Goal: Task Accomplishment & Management: Manage account settings

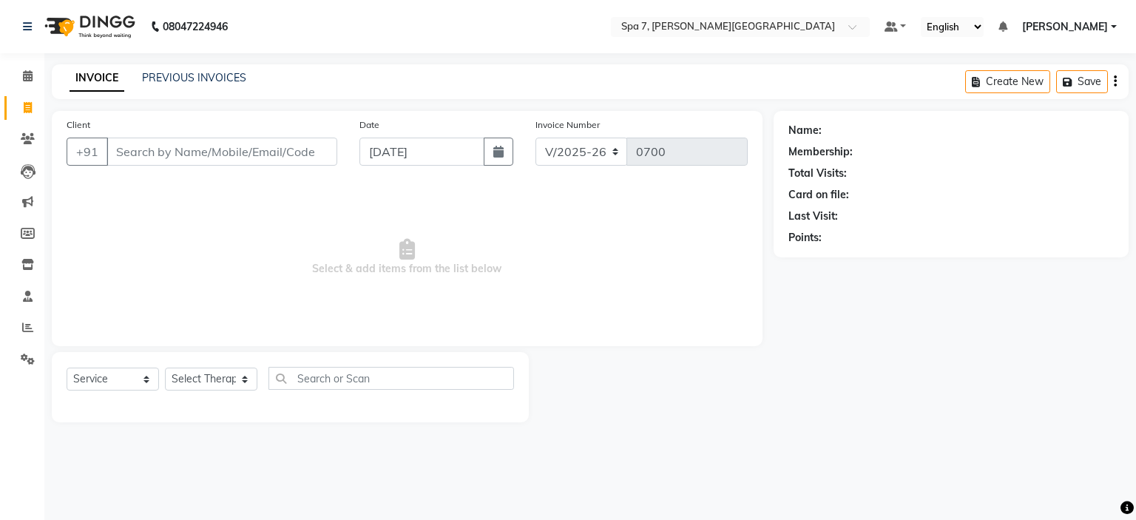
select select "8487"
select select "service"
click at [731, 31] on input "text" at bounding box center [726, 28] width 215 height 15
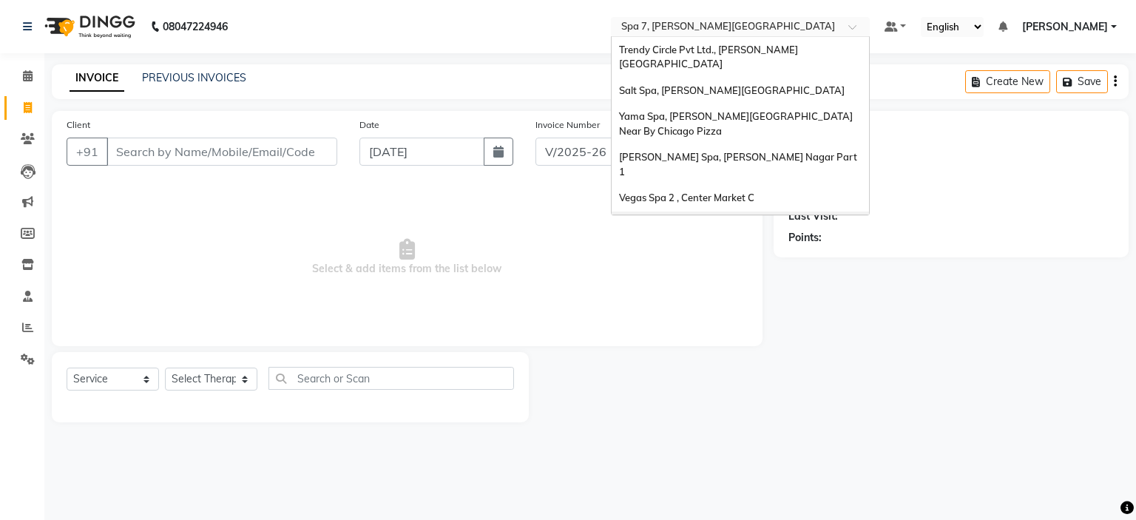
click at [722, 218] on span "[PERSON_NAME] Spa 2, [PERSON_NAME]`s Showroom" at bounding box center [720, 231] width 202 height 27
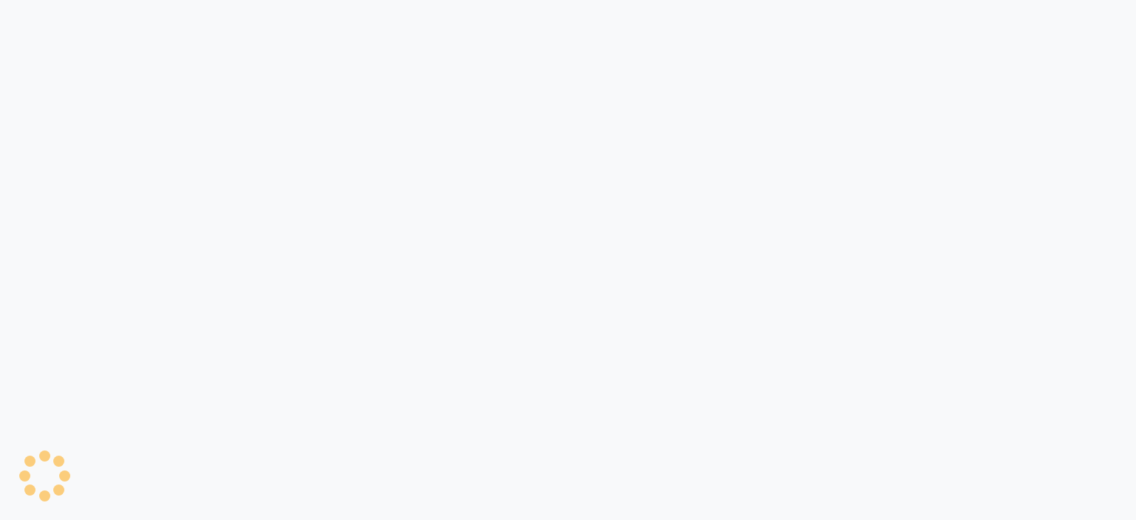
select select "service"
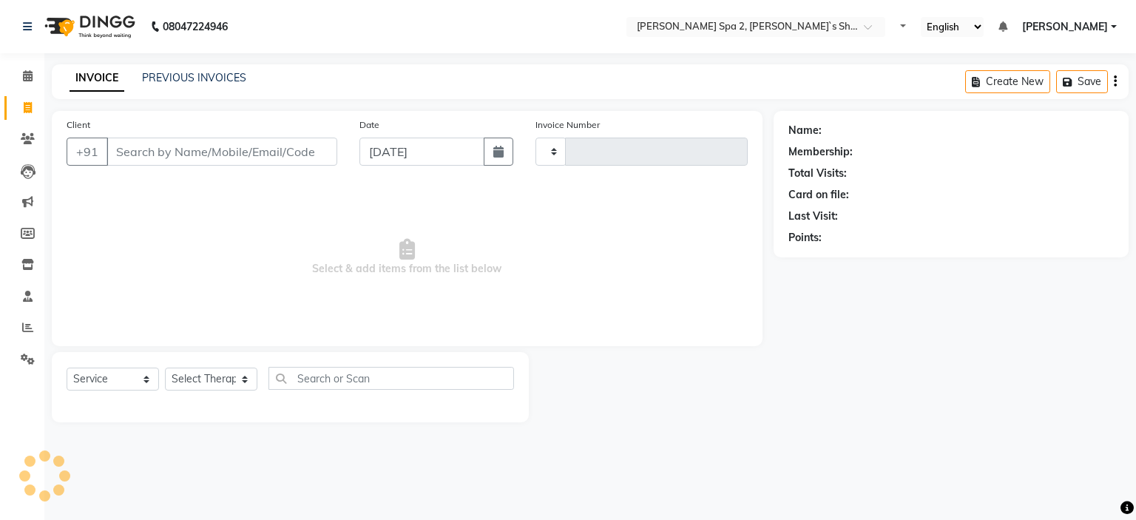
type input "1412"
select select "7607"
click at [197, 78] on link "PREVIOUS INVOICES" at bounding box center [194, 77] width 104 height 13
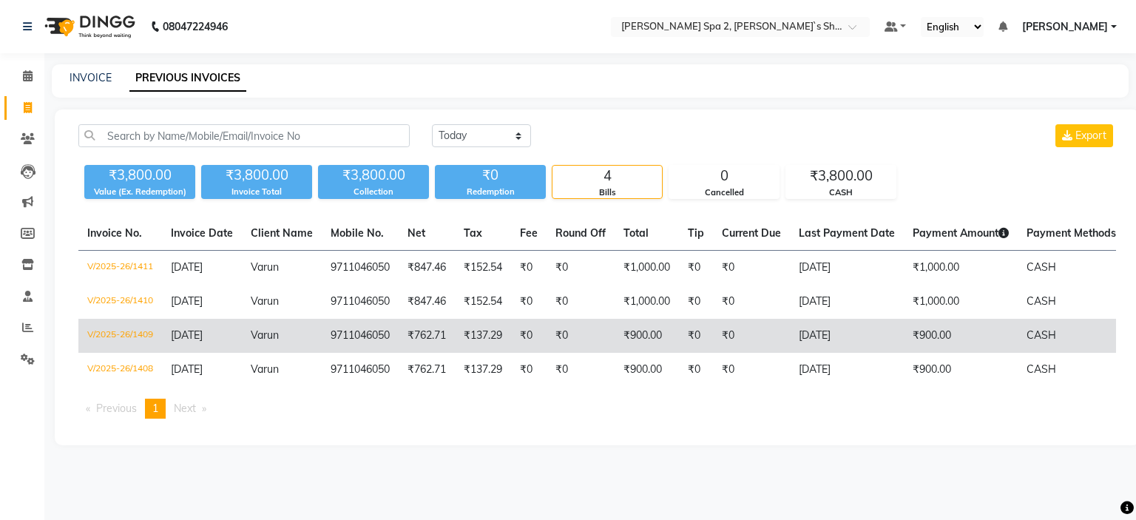
click at [414, 346] on td "₹762.71" at bounding box center [427, 336] width 56 height 34
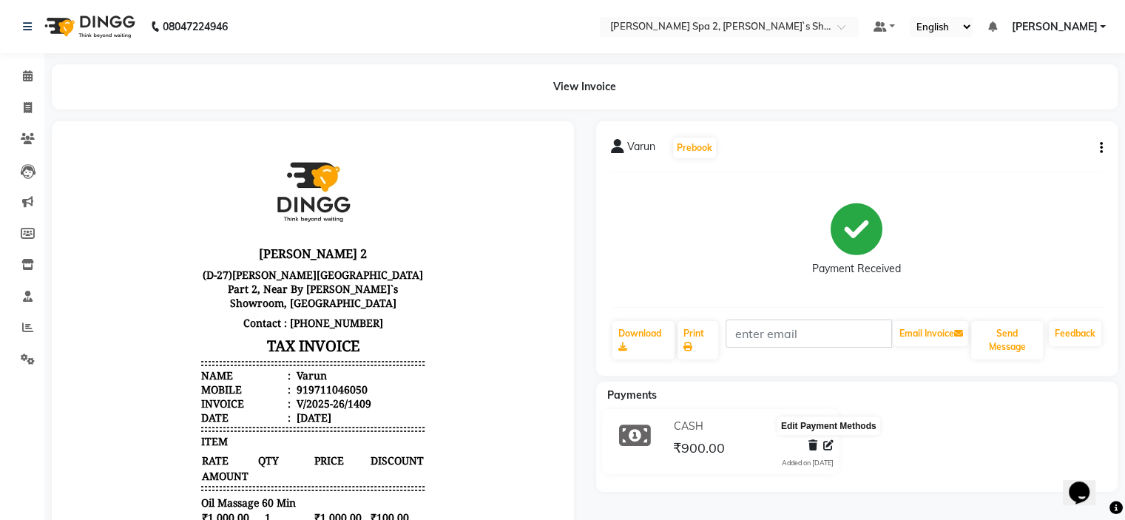
click at [829, 448] on icon at bounding box center [828, 445] width 10 height 10
select select "1"
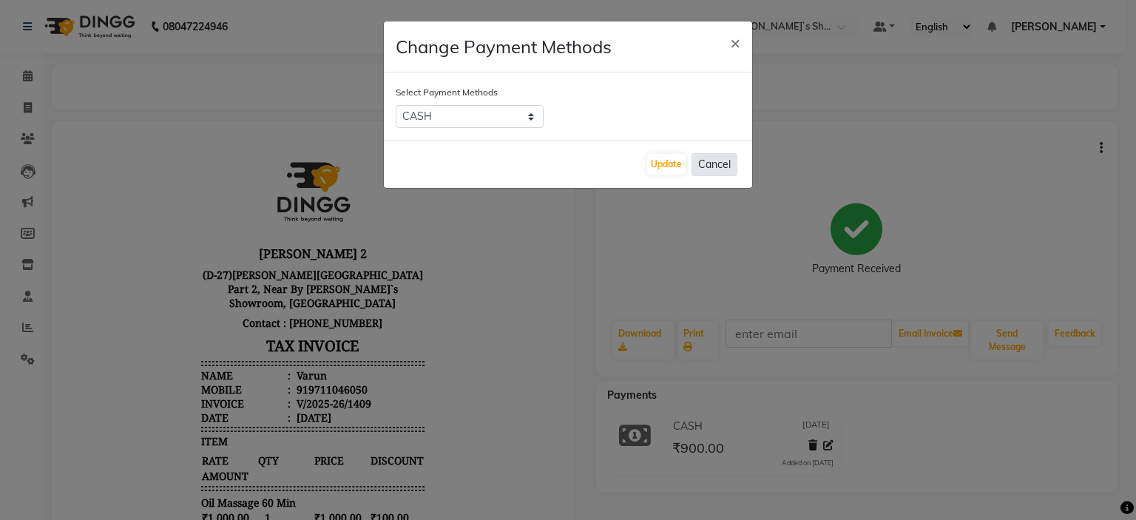
click at [710, 164] on button "Cancel" at bounding box center [715, 164] width 46 height 23
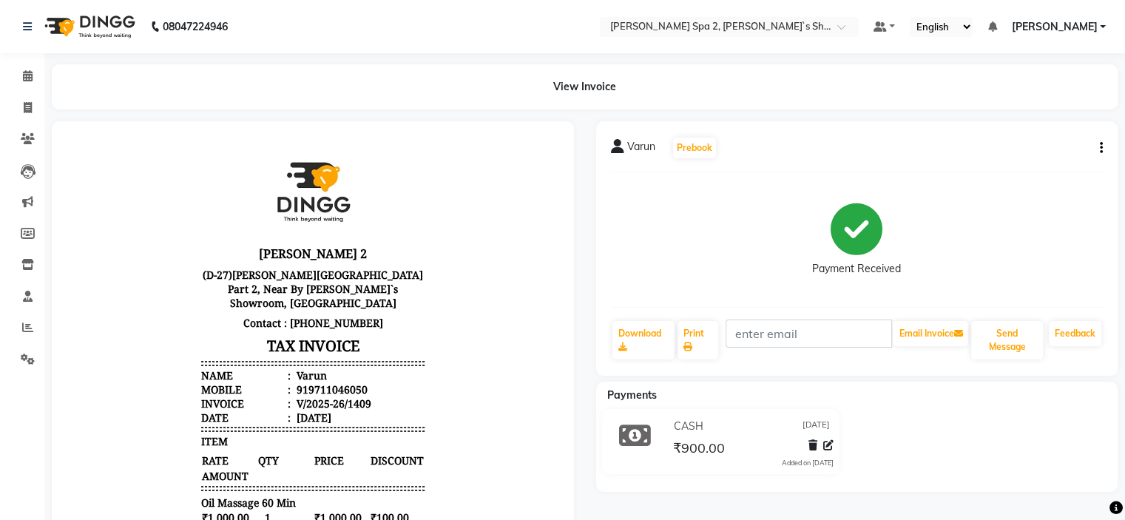
click at [1103, 142] on div "Varun Prebook Payment Received Download Print Email Invoice Send Message Feedba…" at bounding box center [857, 248] width 522 height 255
click at [1100, 148] on icon "button" at bounding box center [1101, 148] width 3 height 1
click at [1003, 167] on div "Edit Invoice" at bounding box center [1027, 167] width 101 height 18
select select "service"
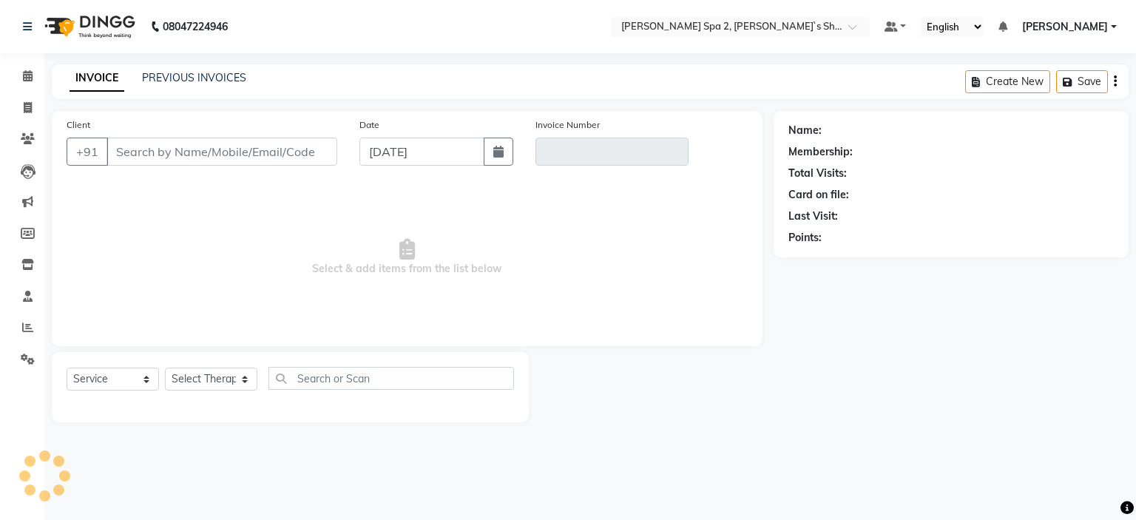
type input "9711046050"
type input "V/2025-26/1409"
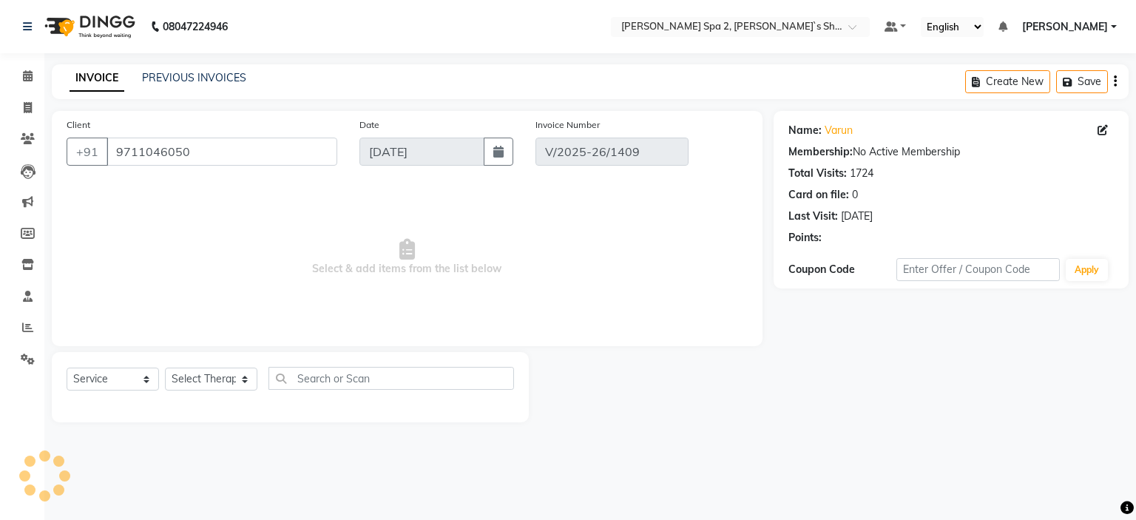
select select "select"
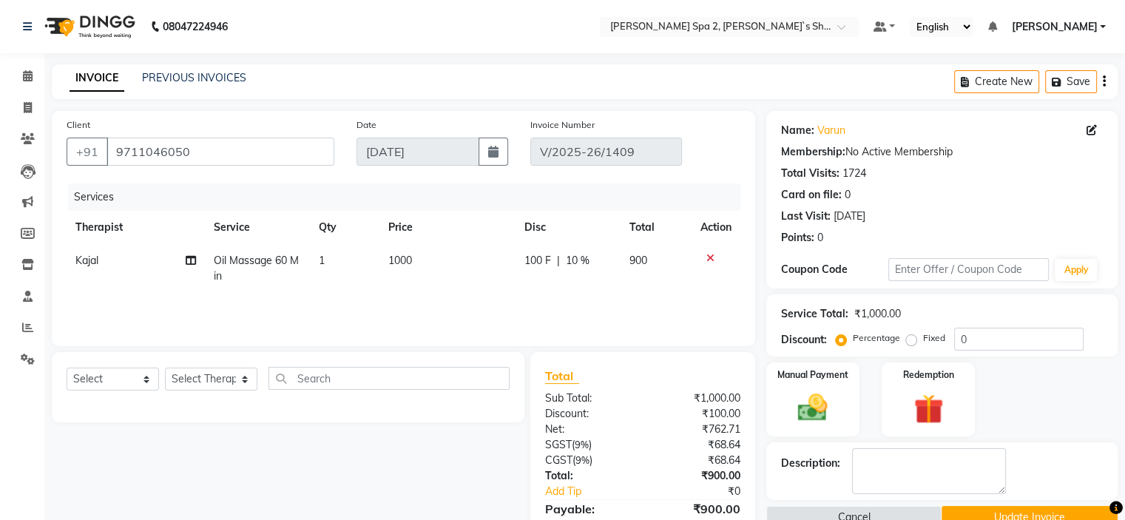
click at [535, 260] on span "100 F" at bounding box center [538, 261] width 27 height 16
select select "82837"
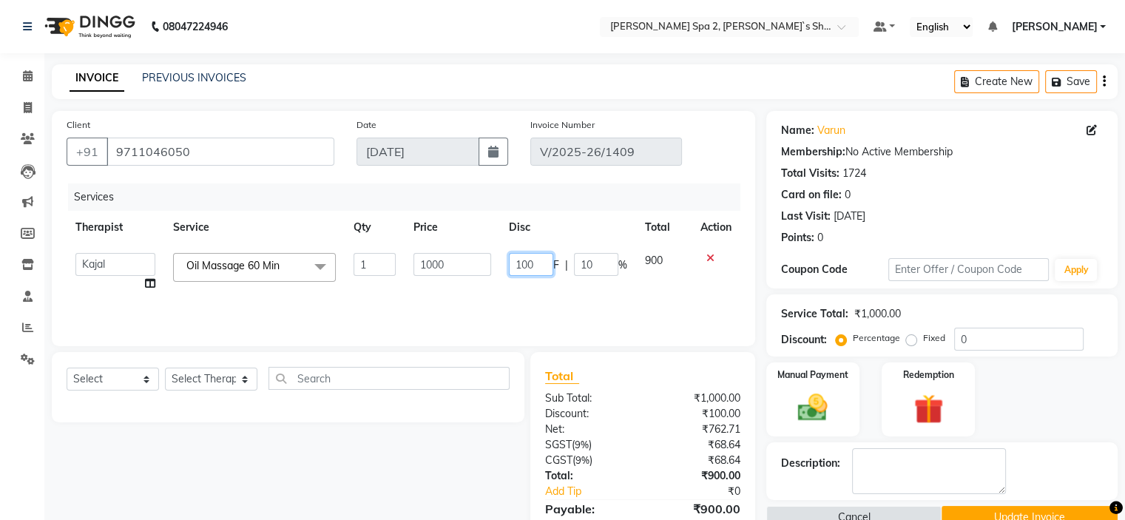
drag, startPoint x: 538, startPoint y: 264, endPoint x: 518, endPoint y: 273, distance: 21.9
click at [518, 273] on input "100" at bounding box center [531, 264] width 44 height 23
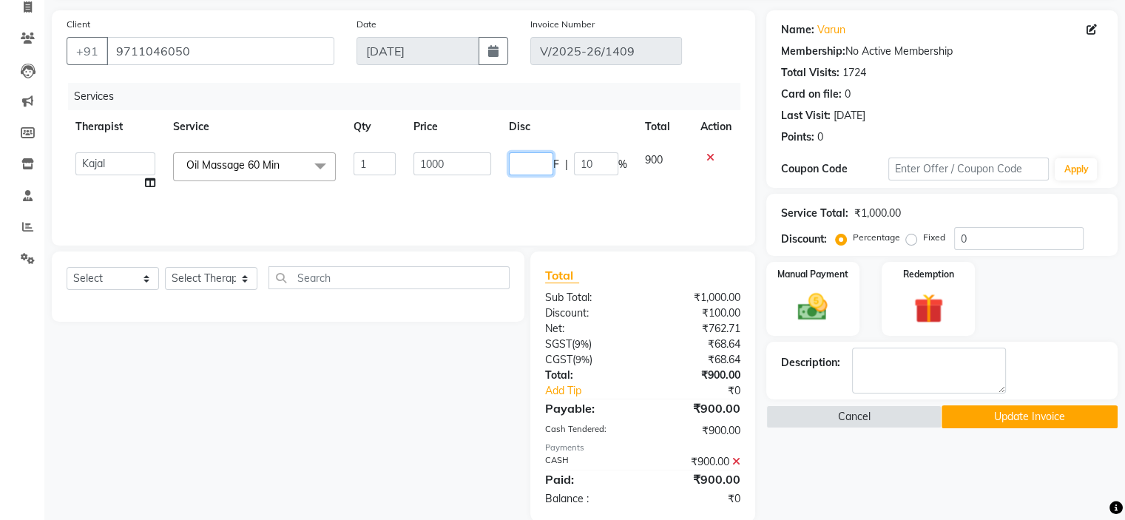
scroll to position [124, 0]
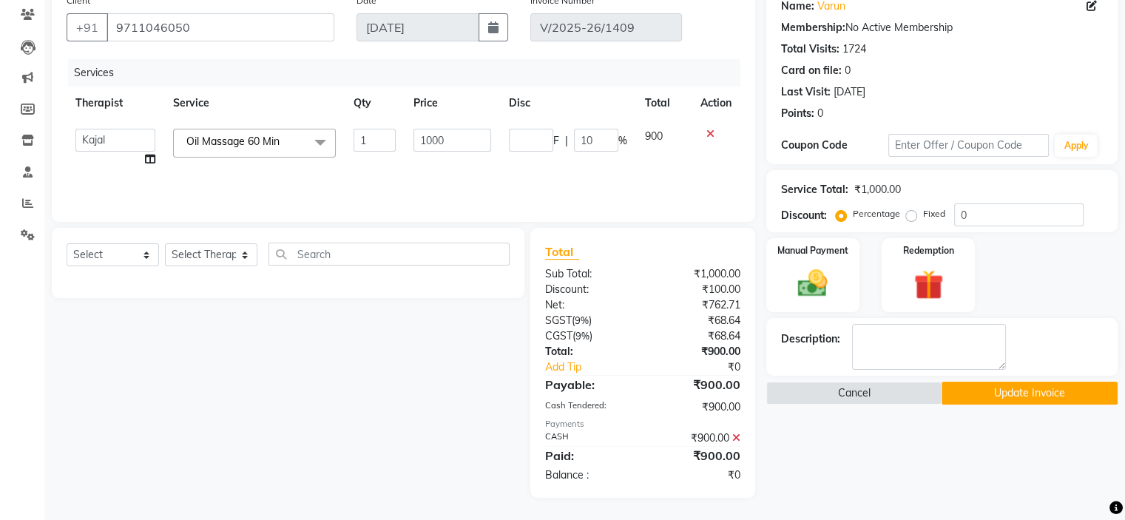
click at [735, 434] on icon at bounding box center [736, 438] width 8 height 10
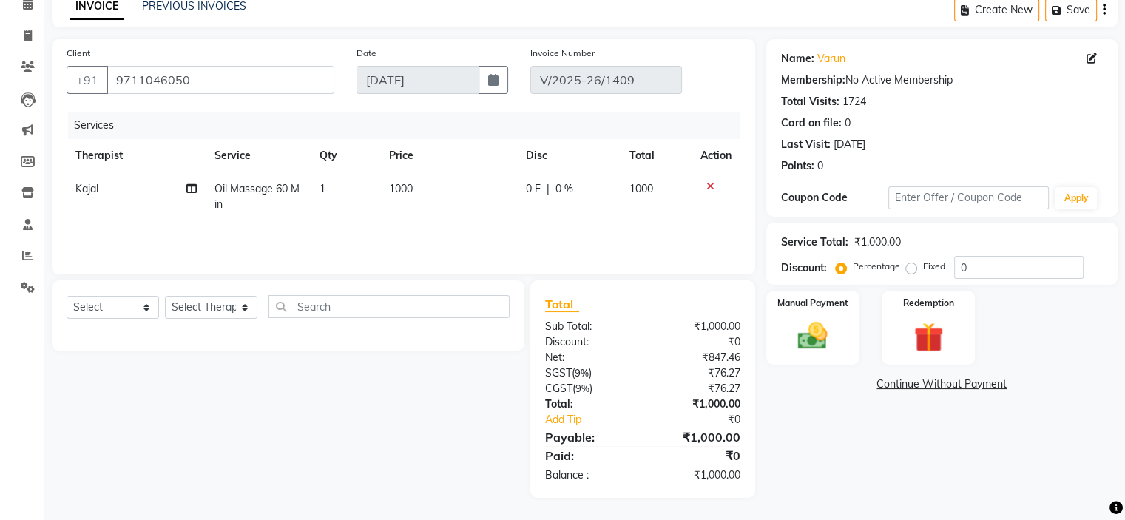
scroll to position [72, 0]
click at [834, 307] on label "Manual Payment" at bounding box center [813, 302] width 74 height 14
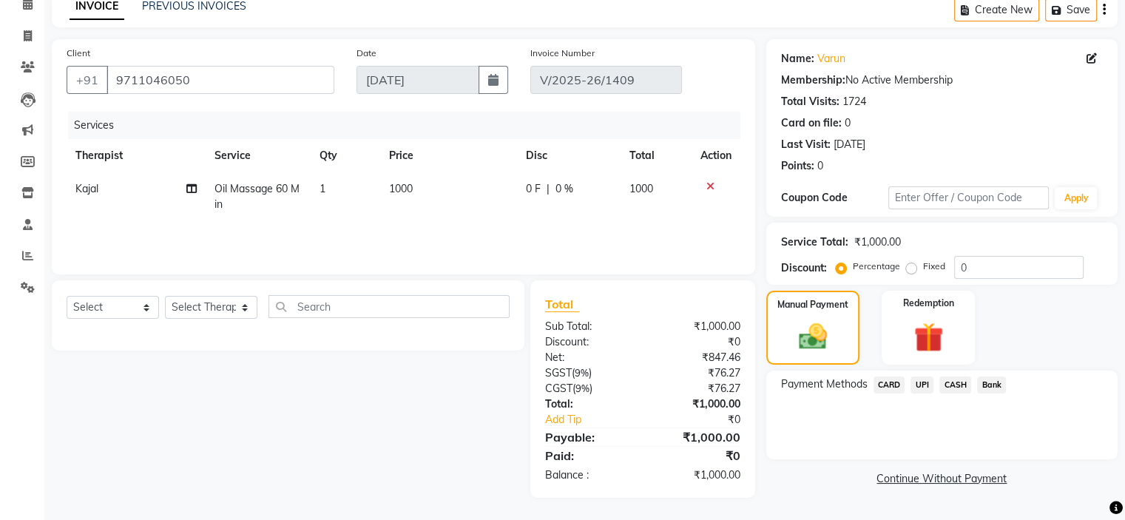
click at [956, 385] on span "CASH" at bounding box center [956, 385] width 32 height 17
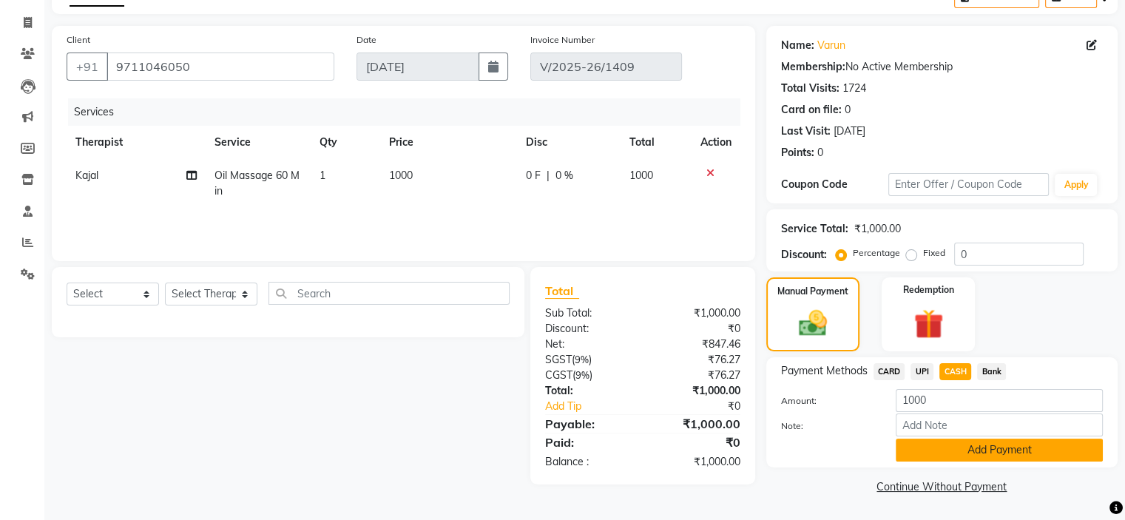
click at [976, 448] on button "Add Payment" at bounding box center [999, 450] width 207 height 23
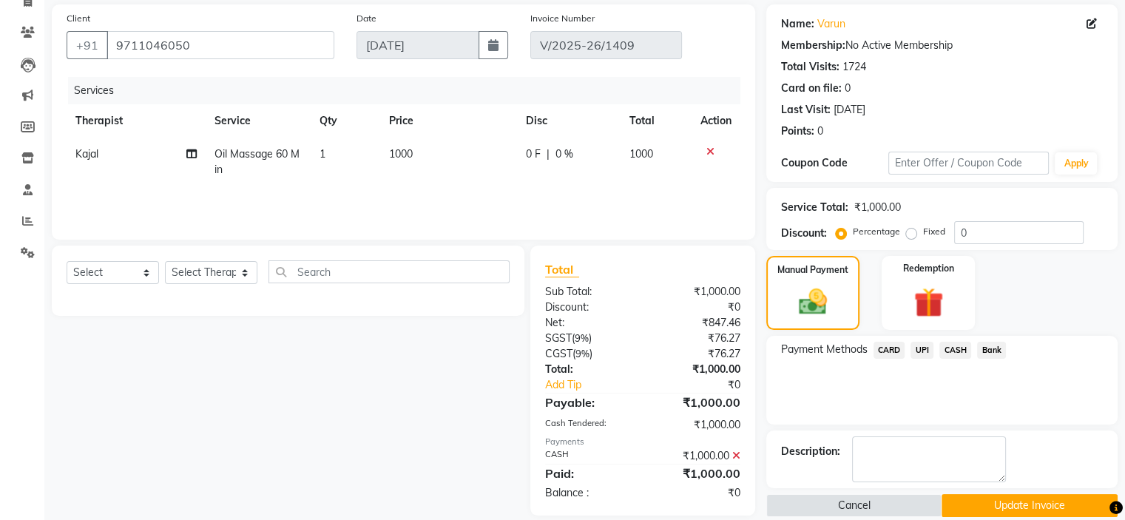
scroll to position [124, 0]
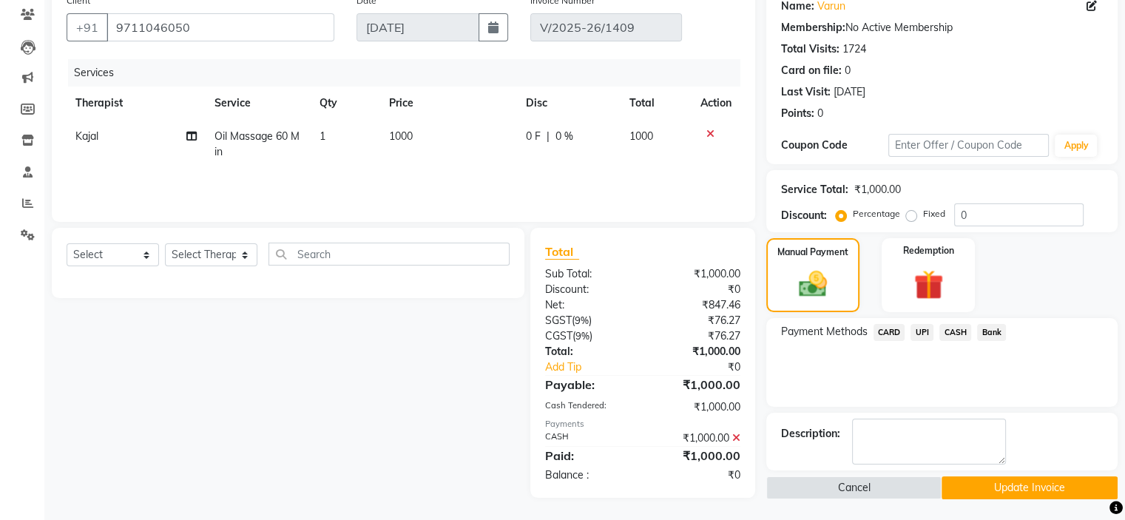
click at [1033, 493] on button "Update Invoice" at bounding box center [1030, 487] width 176 height 23
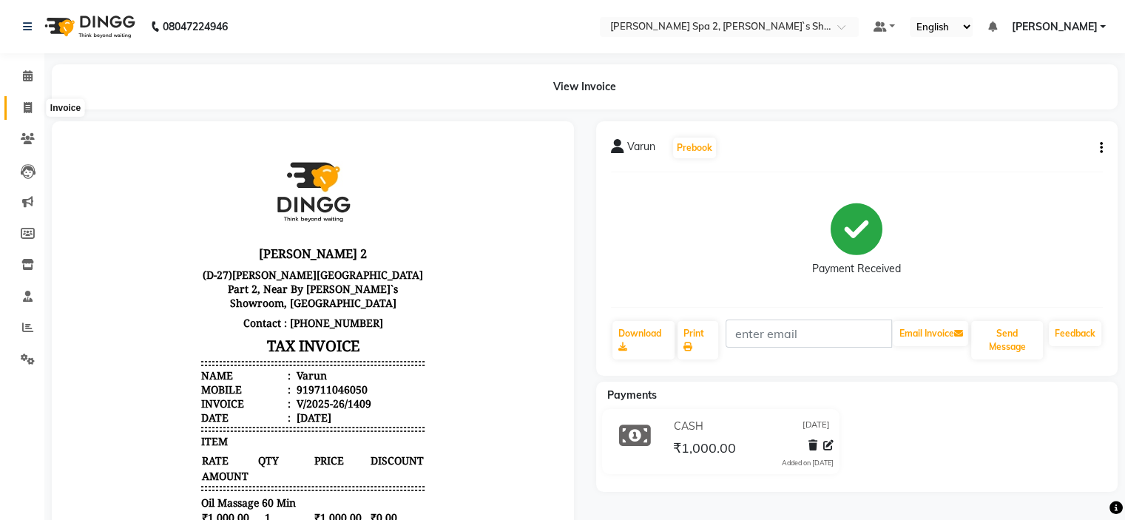
click at [34, 108] on span at bounding box center [28, 108] width 26 height 17
select select "service"
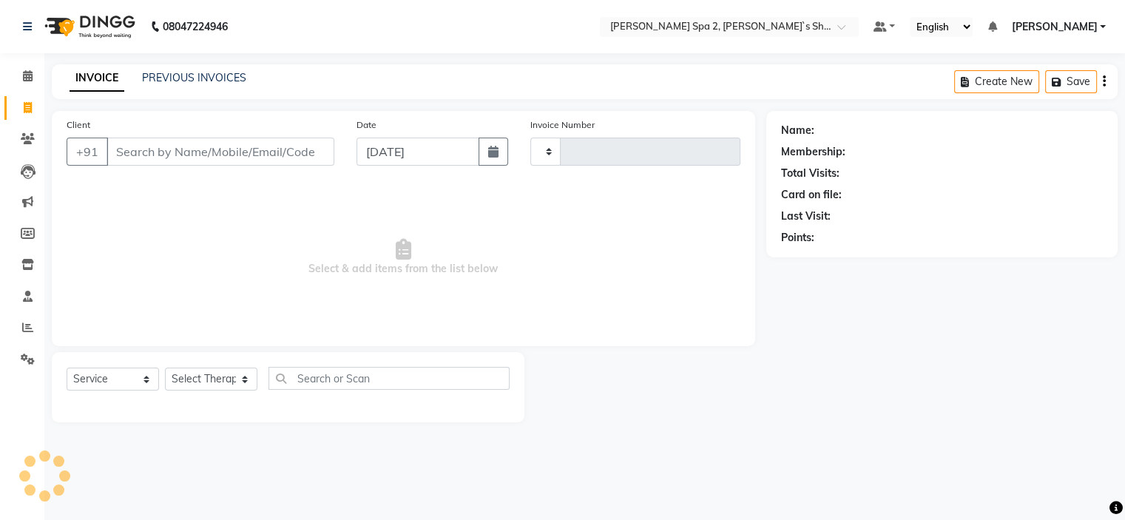
type input "1412"
select select "7607"
click at [208, 76] on link "PREVIOUS INVOICES" at bounding box center [194, 77] width 104 height 13
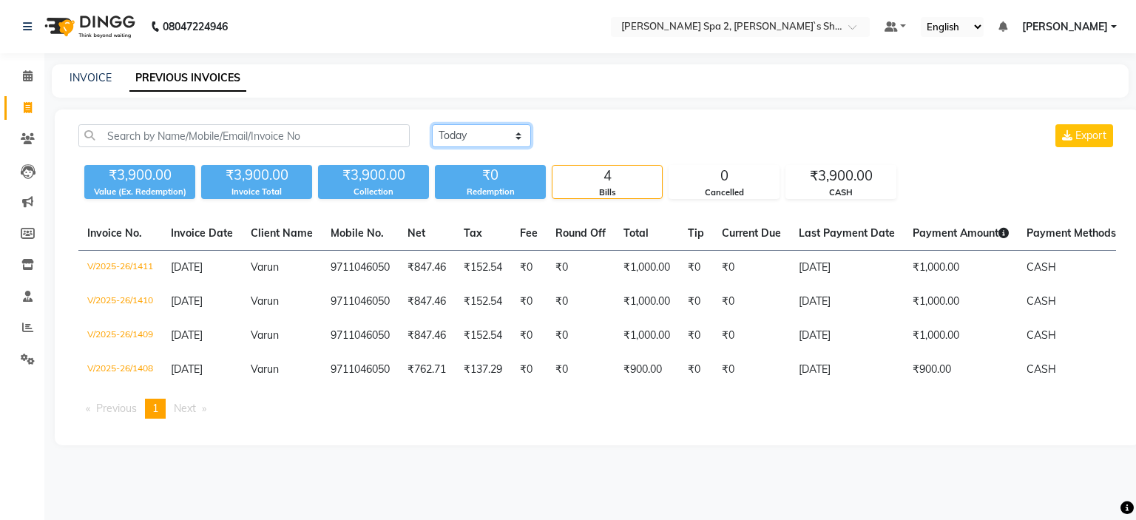
click at [509, 141] on select "Today Yesterday Custom Range" at bounding box center [481, 135] width 99 height 23
click at [432, 124] on select "Today Yesterday Custom Range" at bounding box center [481, 135] width 99 height 23
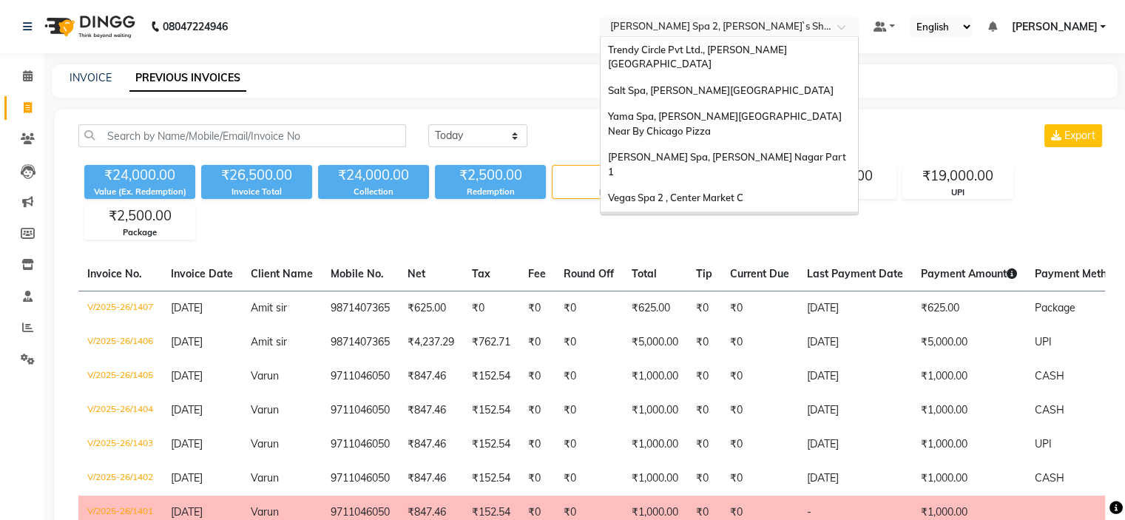
click at [717, 27] on input "text" at bounding box center [714, 28] width 215 height 15
click at [553, 93] on div "INVOICE PREVIOUS INVOICES" at bounding box center [585, 80] width 1066 height 33
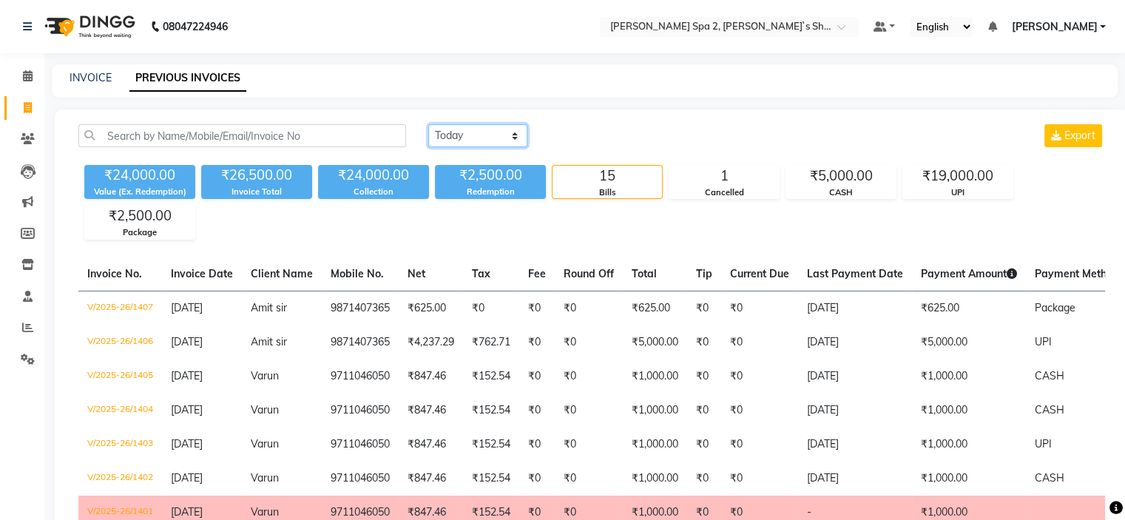
click at [475, 134] on select "Today Yesterday Custom Range" at bounding box center [477, 135] width 99 height 23
select select "today"
click at [428, 124] on select "Today Yesterday Custom Range" at bounding box center [477, 135] width 99 height 23
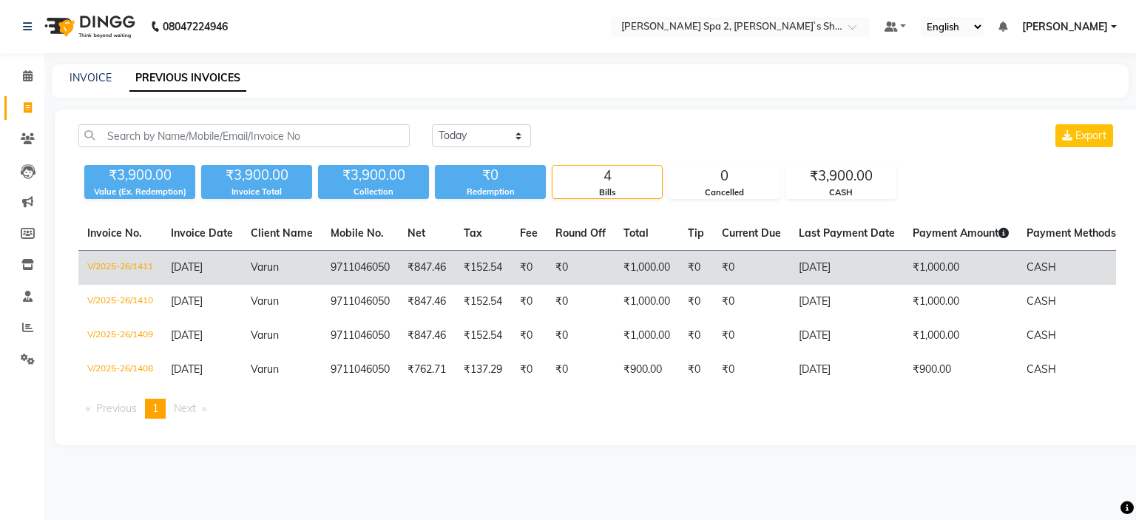
click at [897, 277] on td "[DATE]" at bounding box center [847, 268] width 114 height 35
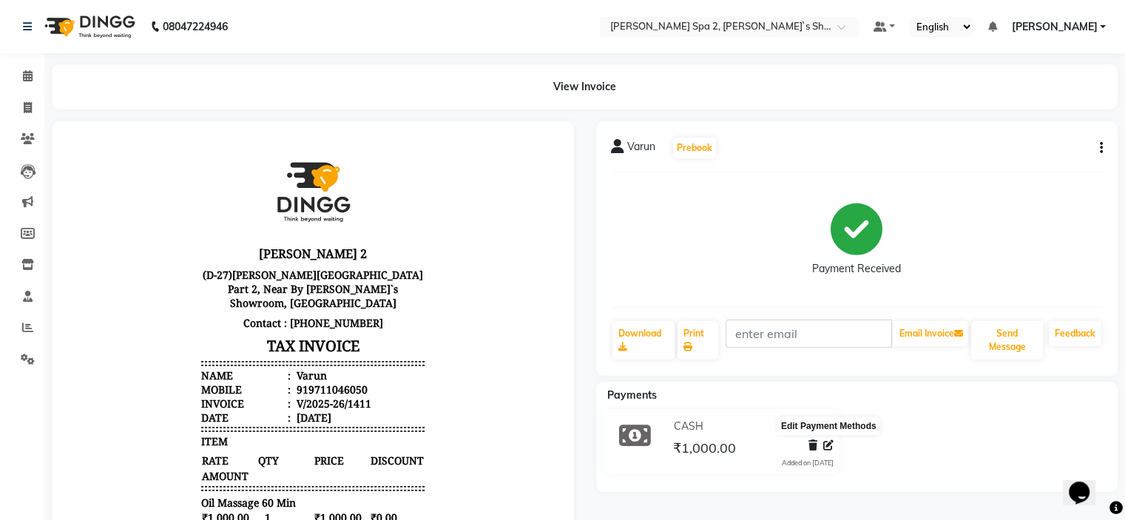
click at [828, 445] on icon at bounding box center [828, 445] width 10 height 10
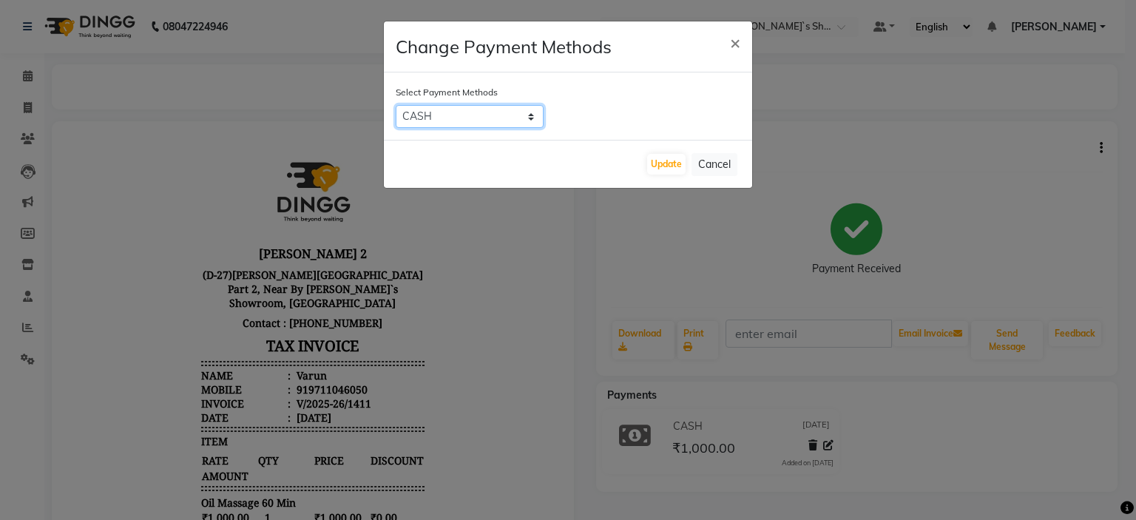
click at [491, 111] on select "CARD UPI CASH Bank" at bounding box center [470, 116] width 148 height 23
select select "8"
click at [396, 105] on select "CARD UPI CASH Bank" at bounding box center [470, 116] width 148 height 23
click at [668, 164] on button "Update" at bounding box center [666, 164] width 38 height 21
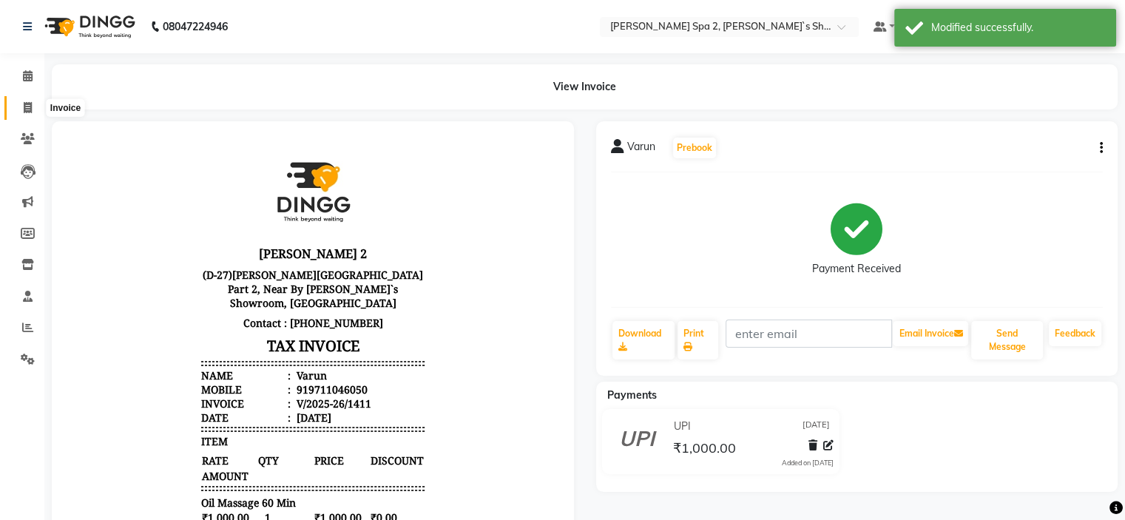
click at [24, 107] on icon at bounding box center [28, 107] width 8 height 11
select select "service"
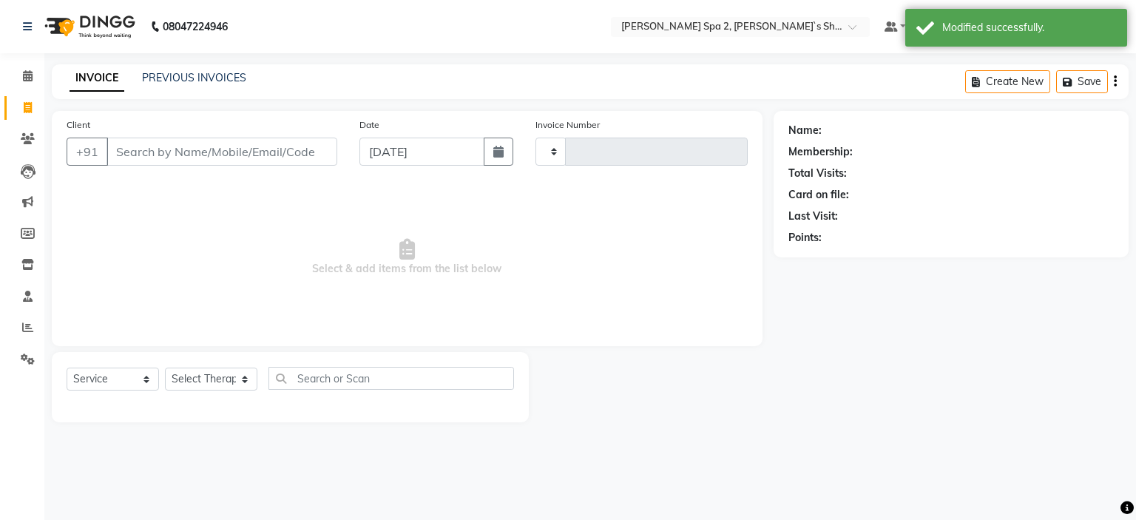
type input "1412"
select select "7607"
click at [188, 78] on link "PREVIOUS INVOICES" at bounding box center [194, 77] width 104 height 13
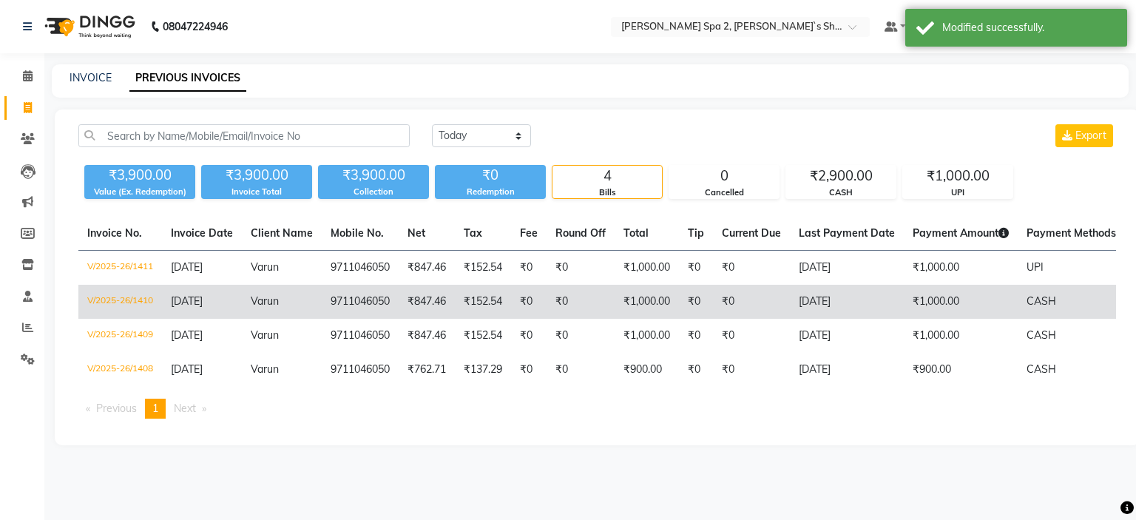
click at [875, 296] on td "[DATE]" at bounding box center [847, 302] width 114 height 34
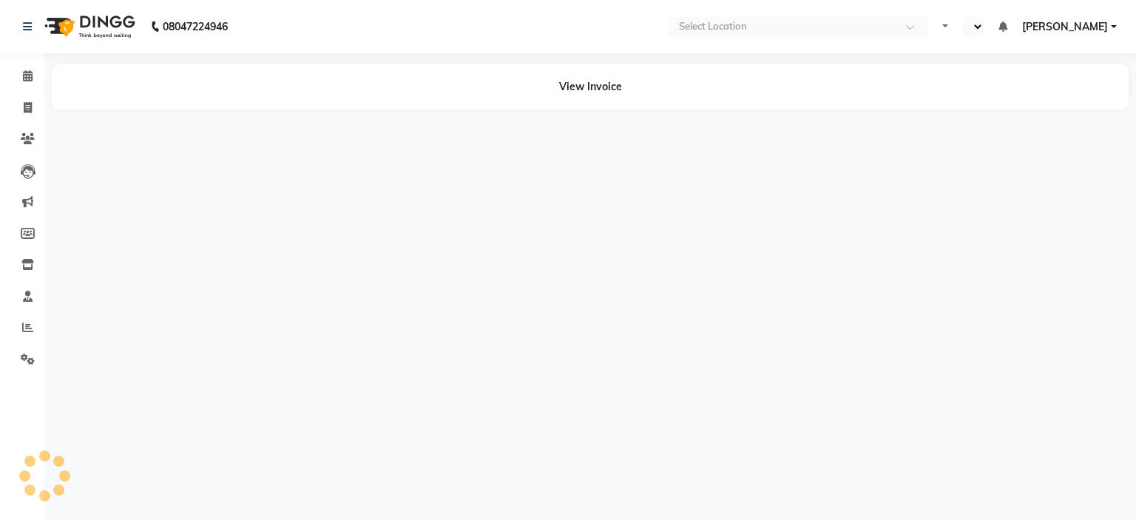
select select "en"
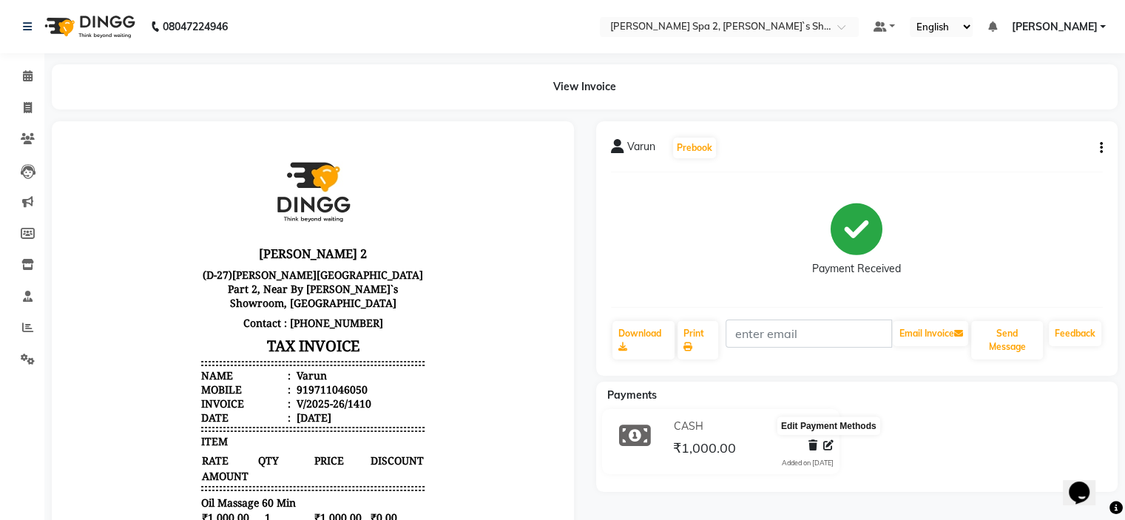
click at [829, 446] on icon at bounding box center [828, 445] width 10 height 10
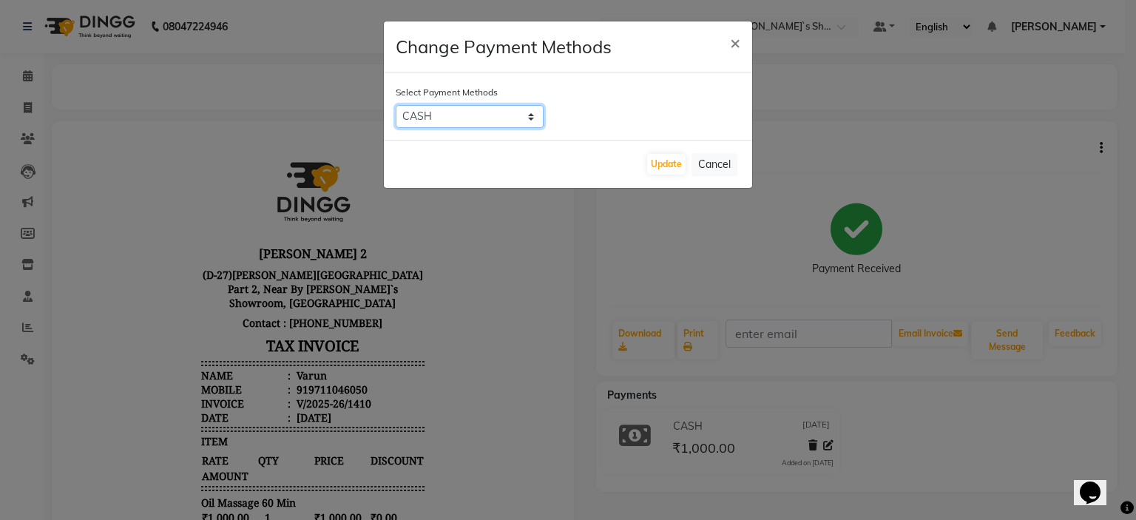
click at [426, 115] on select "CARD UPI CASH Bank" at bounding box center [470, 116] width 148 height 23
select select "8"
click at [396, 105] on select "CARD UPI CASH Bank" at bounding box center [470, 116] width 148 height 23
click at [675, 165] on button "Update" at bounding box center [666, 164] width 38 height 21
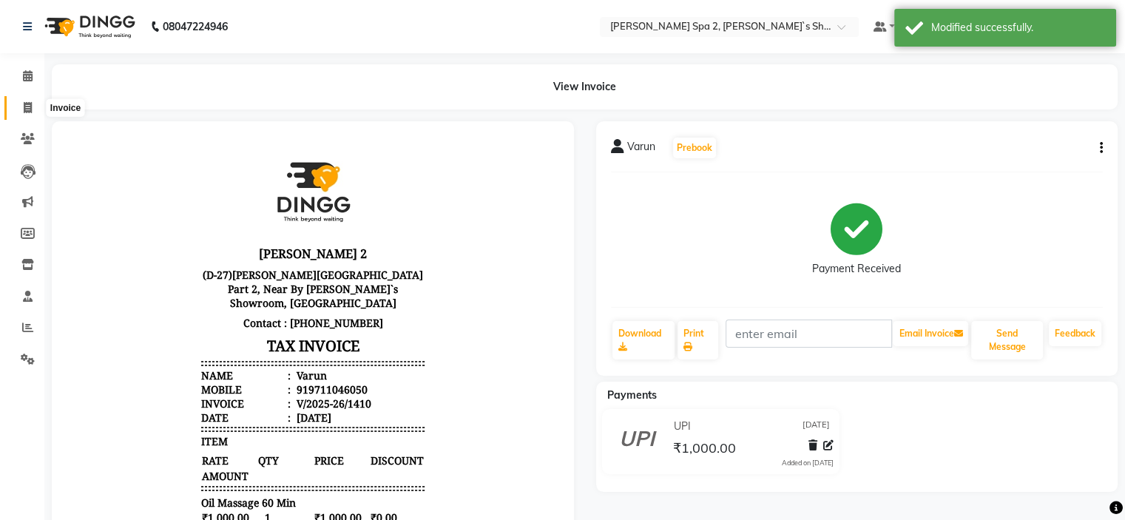
click at [37, 109] on span at bounding box center [28, 108] width 26 height 17
select select "7607"
select select "service"
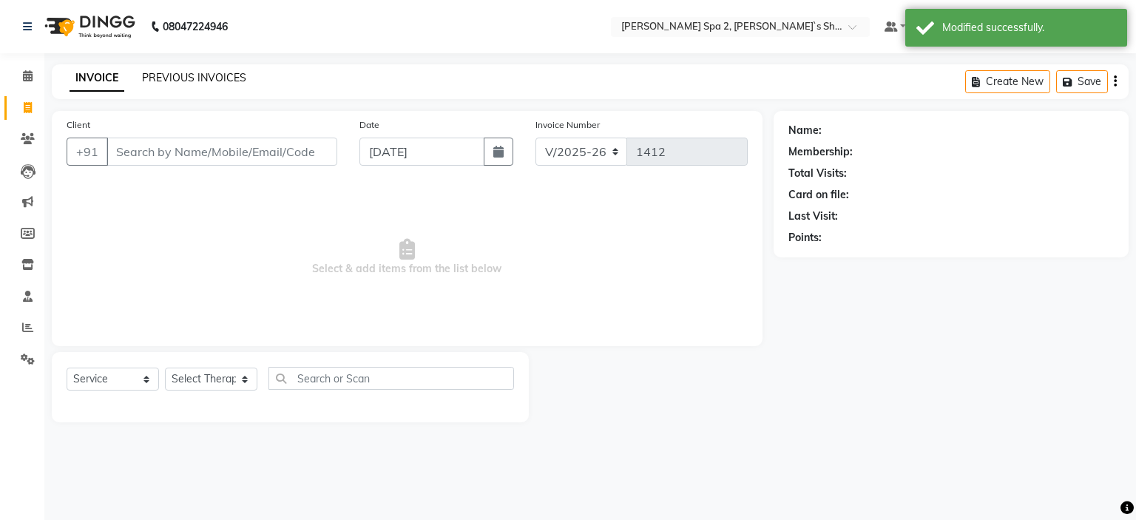
click at [228, 81] on link "PREVIOUS INVOICES" at bounding box center [194, 77] width 104 height 13
